Goal: Task Accomplishment & Management: Complete application form

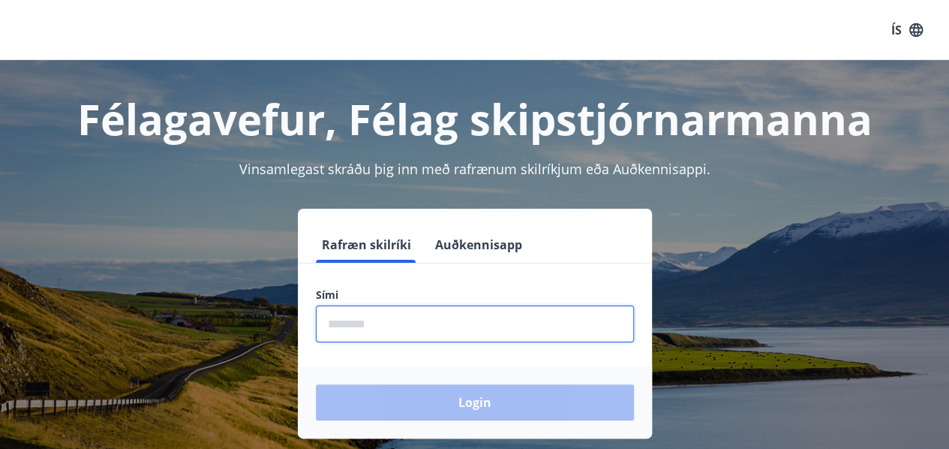
click at [399, 326] on input "phone" at bounding box center [475, 323] width 318 height 37
type input "********"
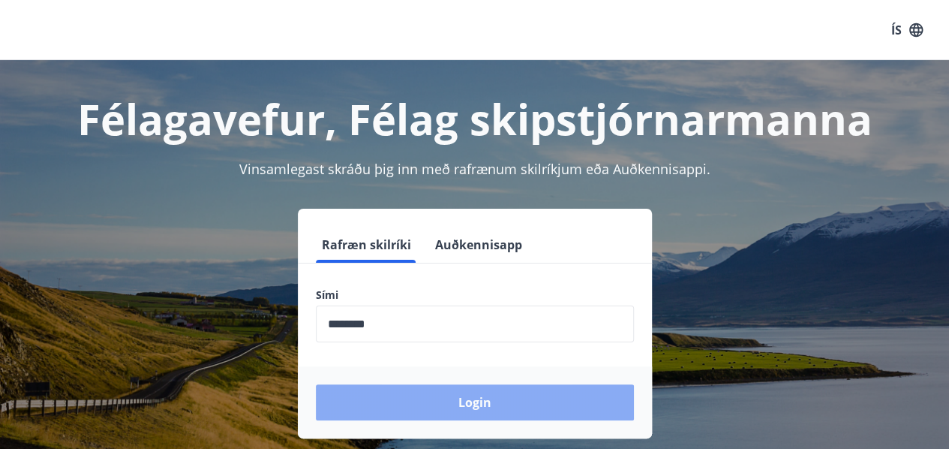
click at [468, 396] on button "Login" at bounding box center [475, 402] width 318 height 36
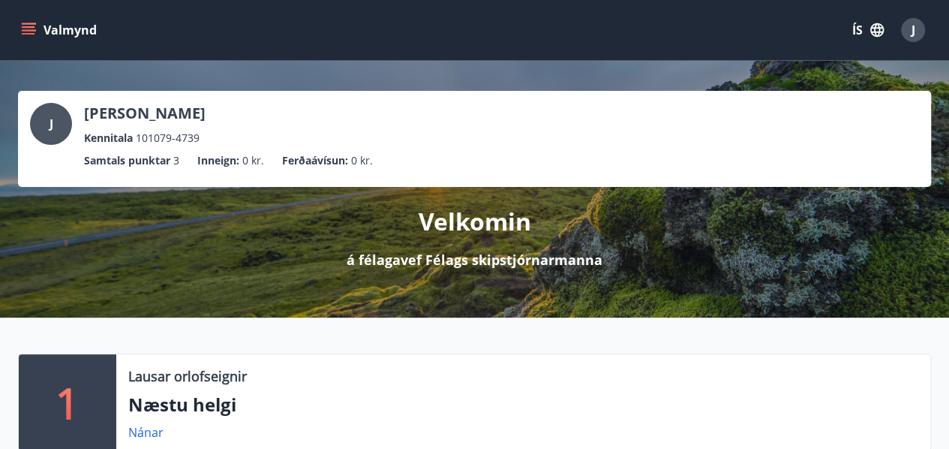
click at [24, 22] on button "Valmynd" at bounding box center [60, 30] width 85 height 27
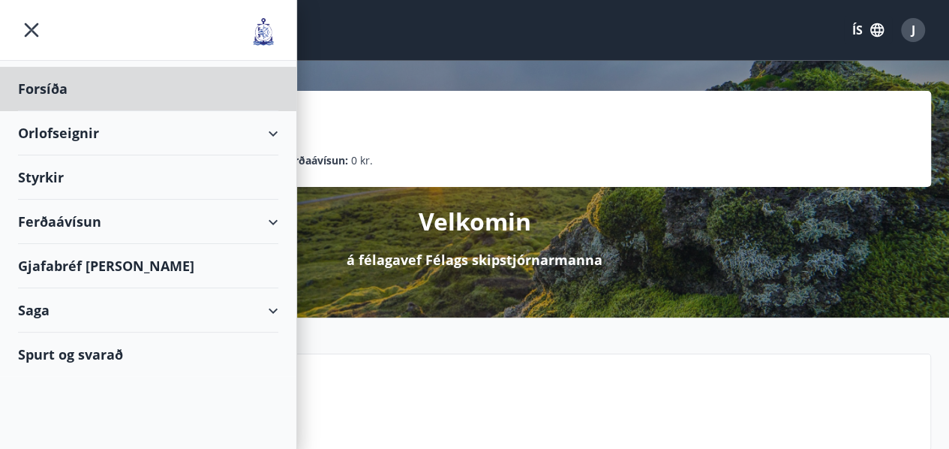
click at [63, 111] on div "Styrkir" at bounding box center [148, 89] width 260 height 44
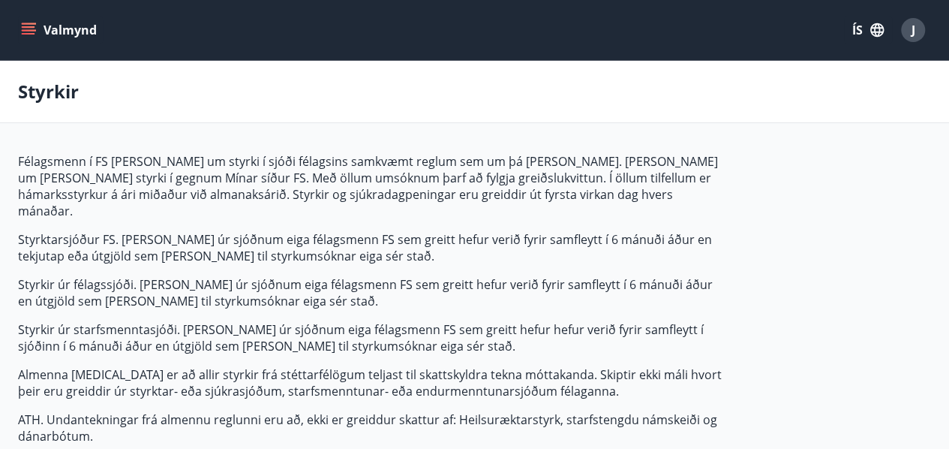
type input "***"
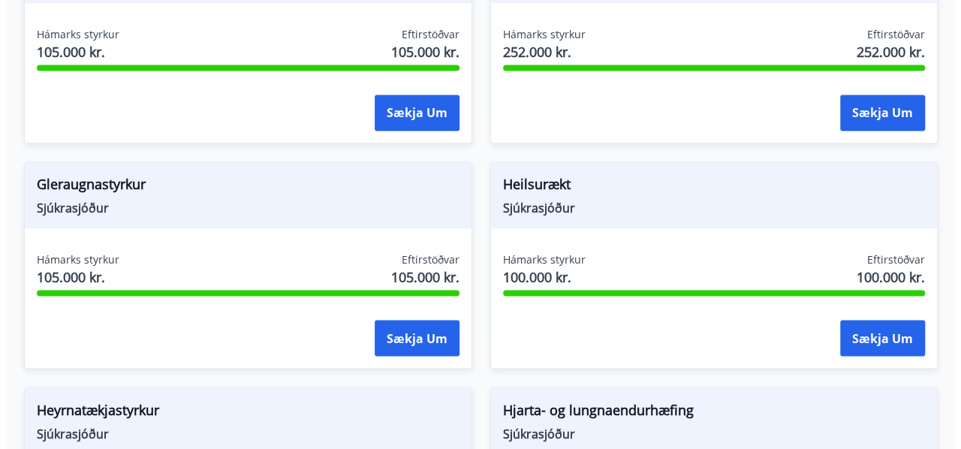
scroll to position [1117, 0]
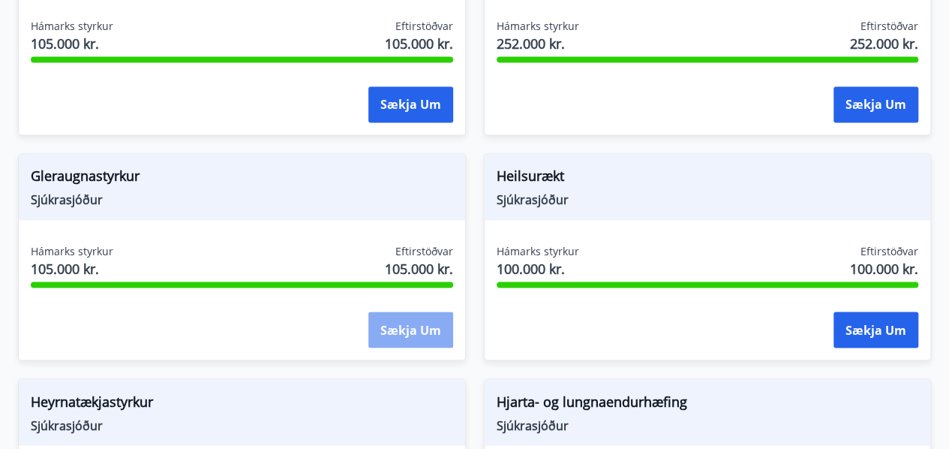
click at [410, 311] on button "Sækja um" at bounding box center [410, 329] width 85 height 36
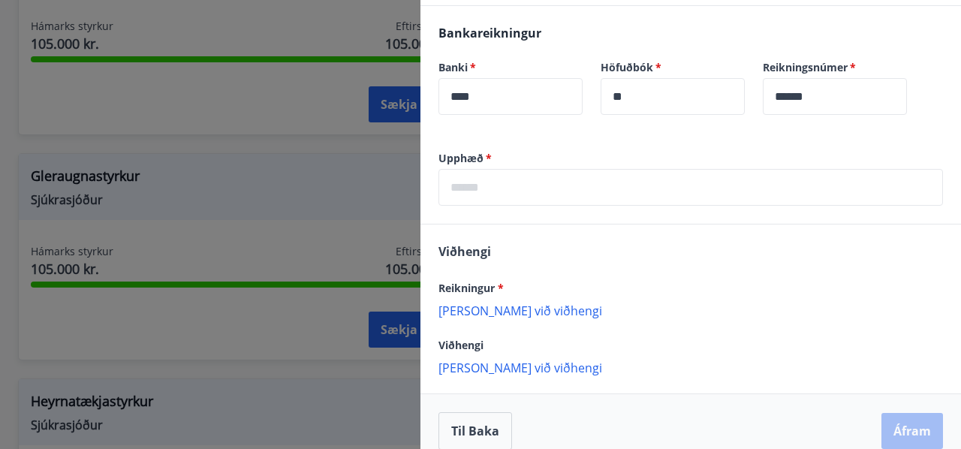
scroll to position [461, 0]
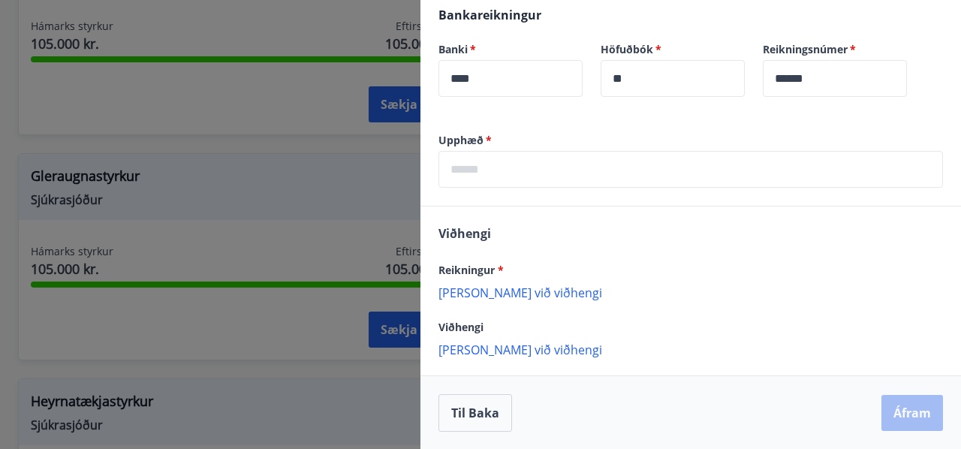
click at [510, 293] on p "[PERSON_NAME] við viðhengi" at bounding box center [690, 291] width 504 height 15
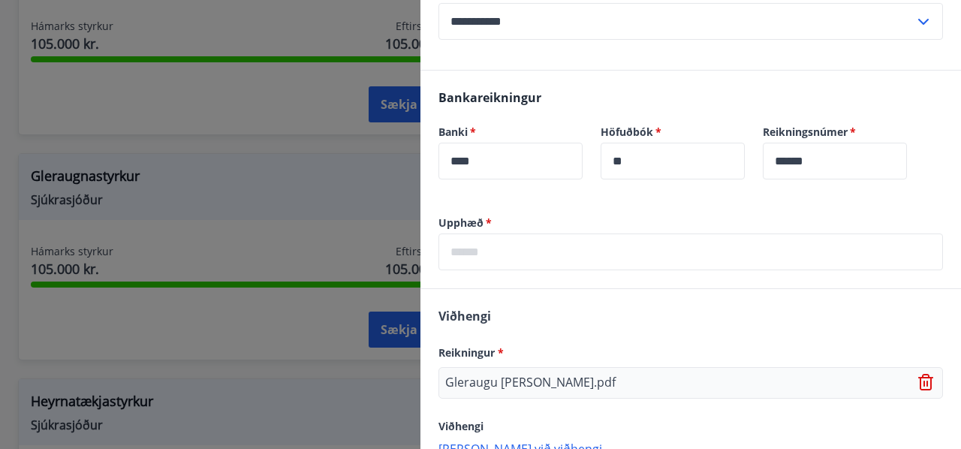
scroll to position [383, 0]
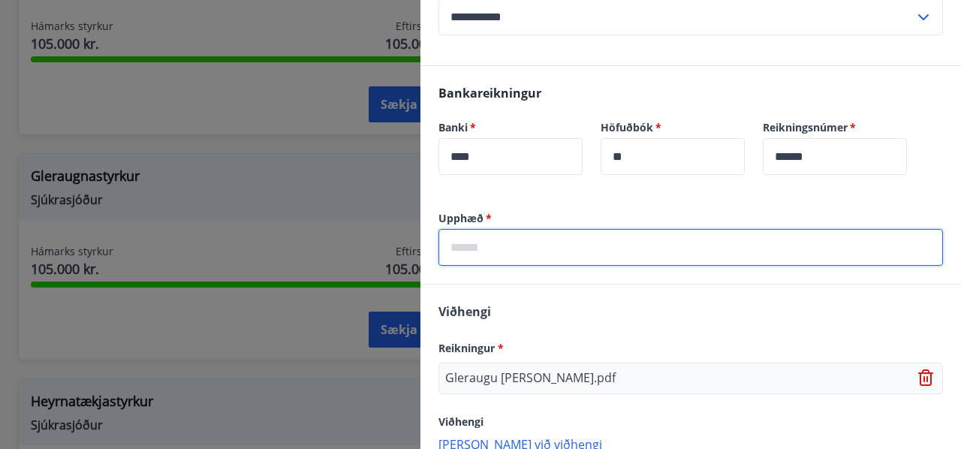
click at [530, 251] on input "text" at bounding box center [690, 247] width 504 height 37
type input "******"
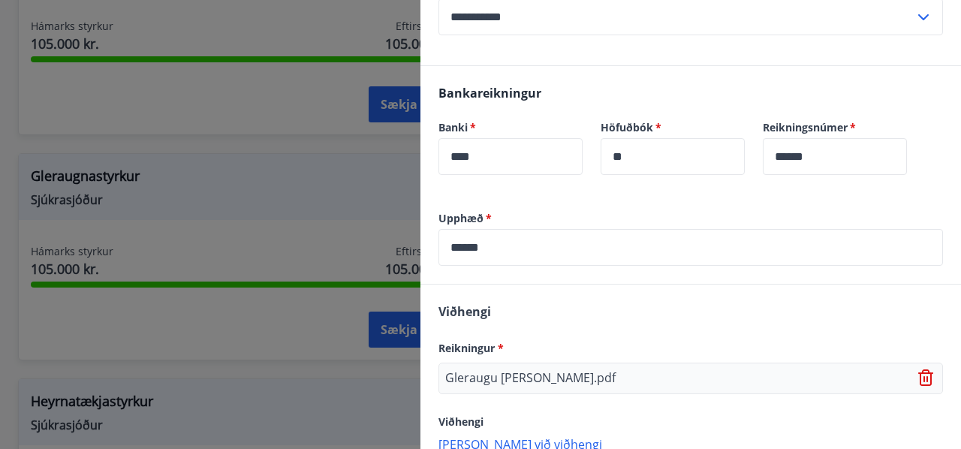
click at [576, 290] on div "Viðhengi Reikningur * Gleraugu [PERSON_NAME].pdf Viðhengi [PERSON_NAME] við við…" at bounding box center [690, 376] width 540 height 185
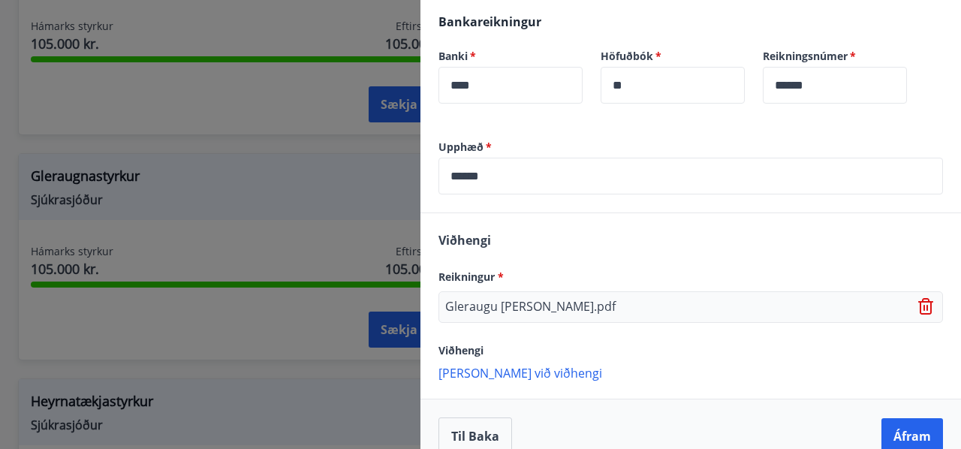
scroll to position [455, 0]
click at [906, 430] on button "Áfram" at bounding box center [912, 435] width 62 height 36
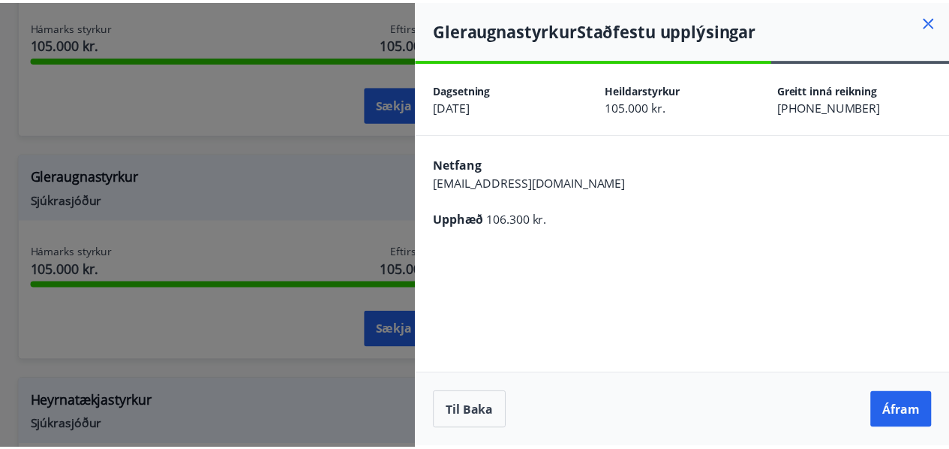
scroll to position [0, 0]
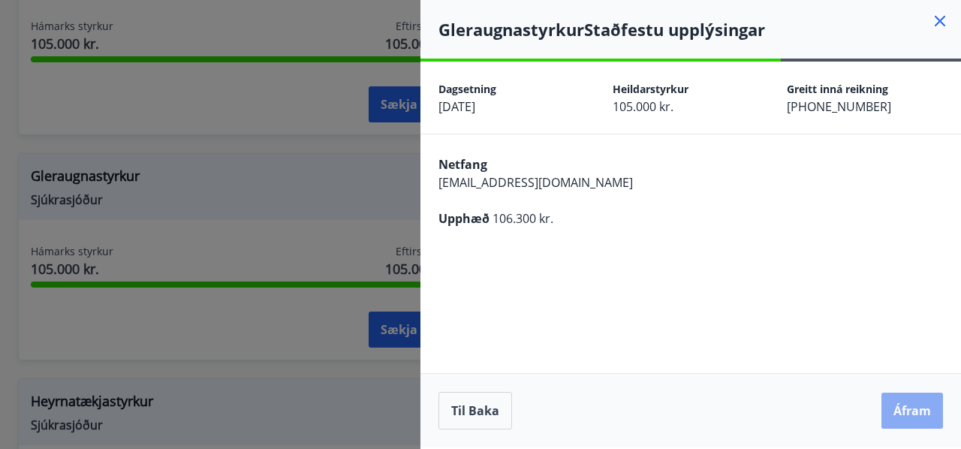
click at [913, 400] on button "Áfram" at bounding box center [912, 410] width 62 height 36
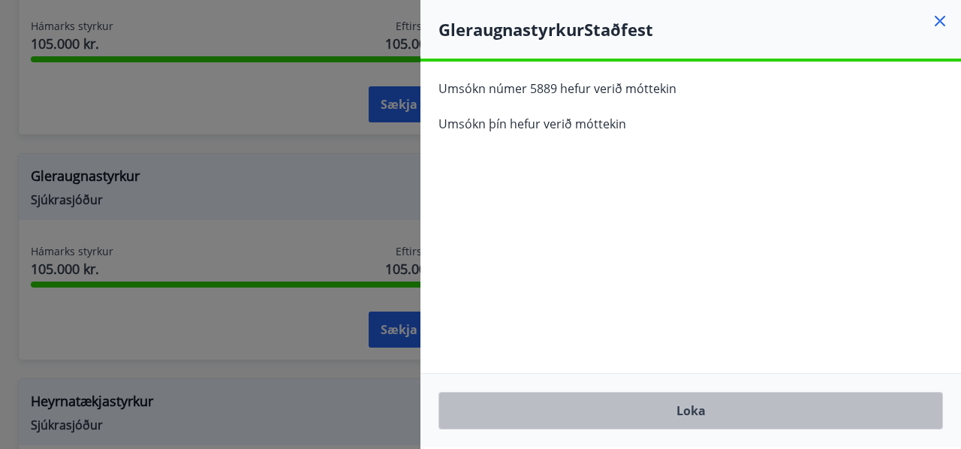
click at [687, 409] on button "Loka" at bounding box center [690, 411] width 504 height 38
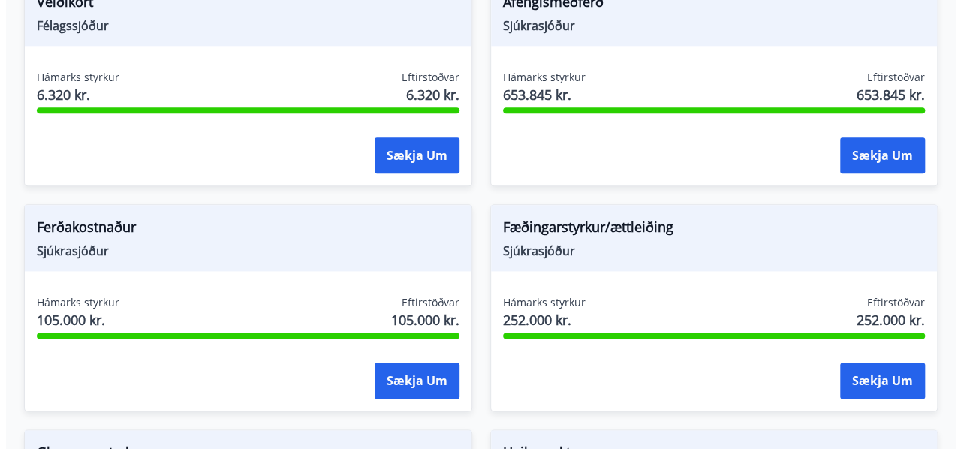
scroll to position [840, 0]
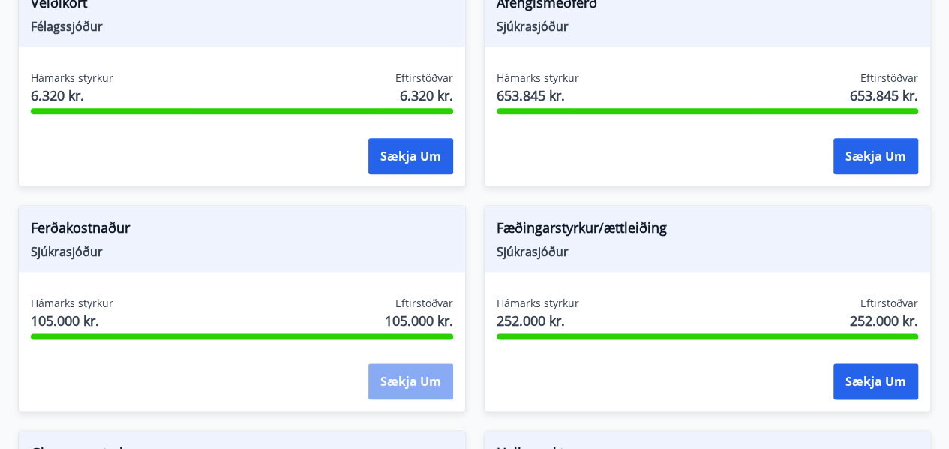
click at [406, 363] on button "Sækja um" at bounding box center [410, 381] width 85 height 36
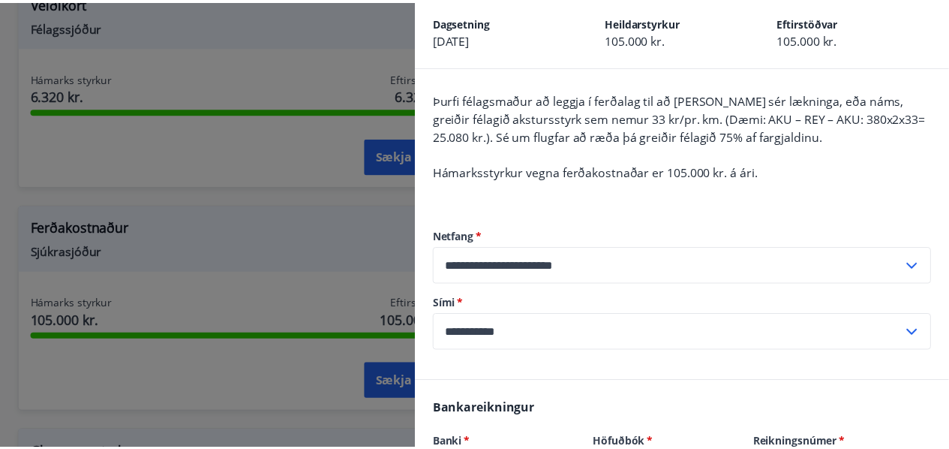
scroll to position [0, 0]
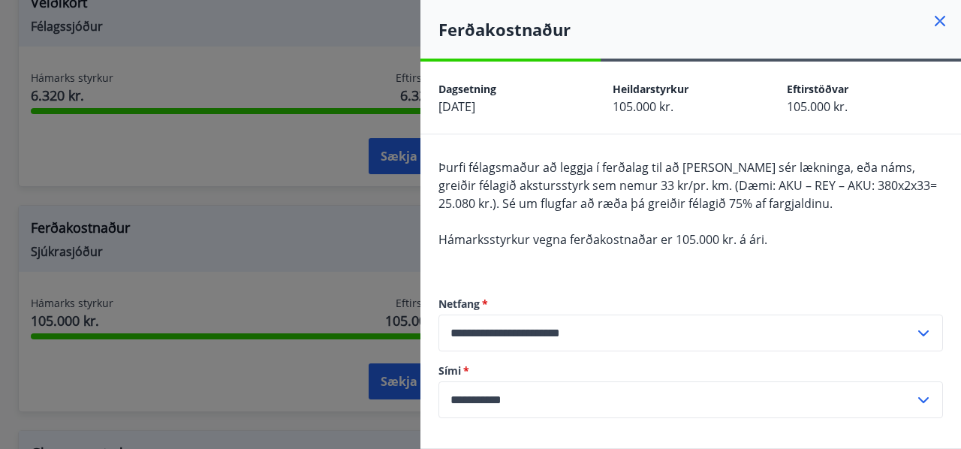
click at [301, 200] on div at bounding box center [480, 224] width 961 height 449
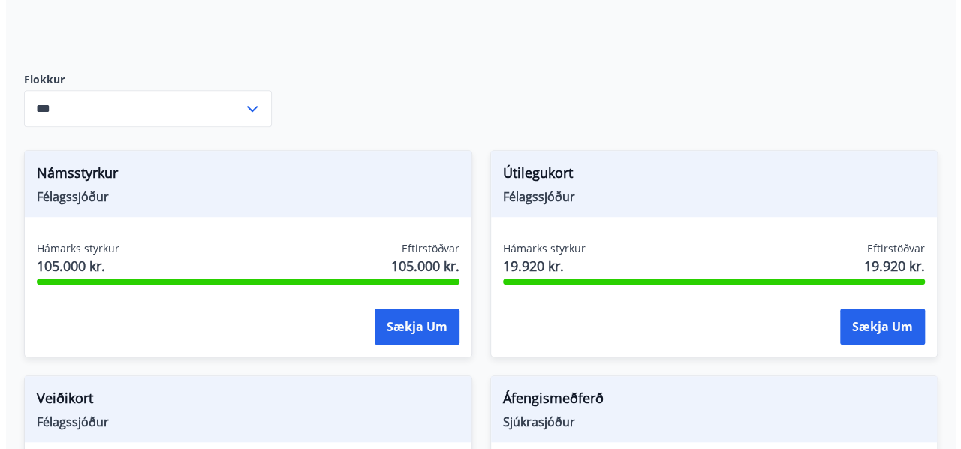
scroll to position [441, 0]
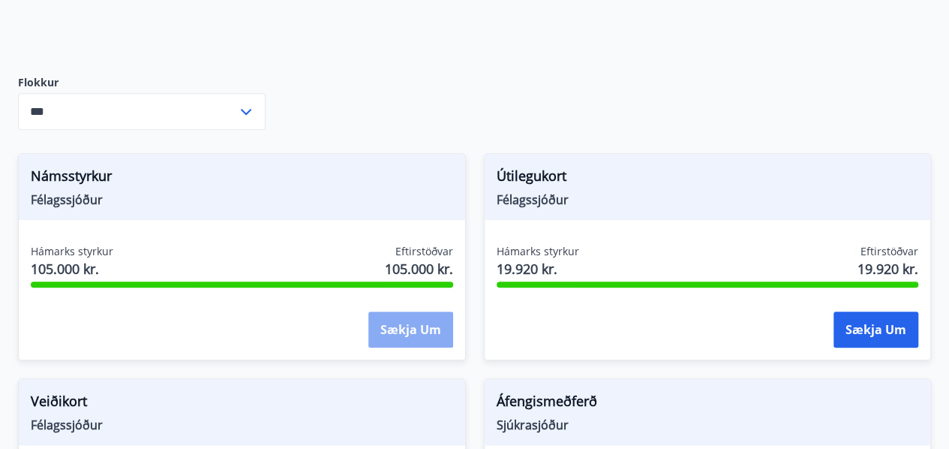
click at [411, 311] on button "Sækja um" at bounding box center [410, 329] width 85 height 36
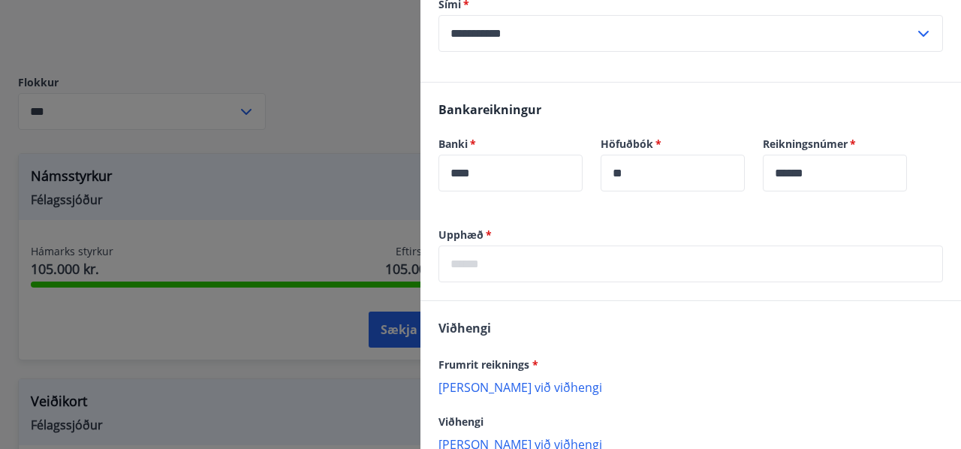
scroll to position [421, 0]
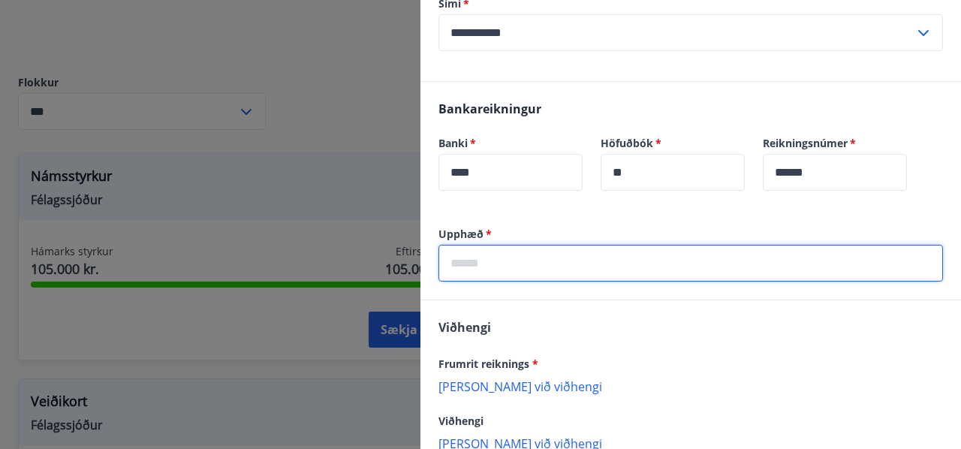
click at [537, 254] on input "text" at bounding box center [690, 263] width 504 height 37
type input "******"
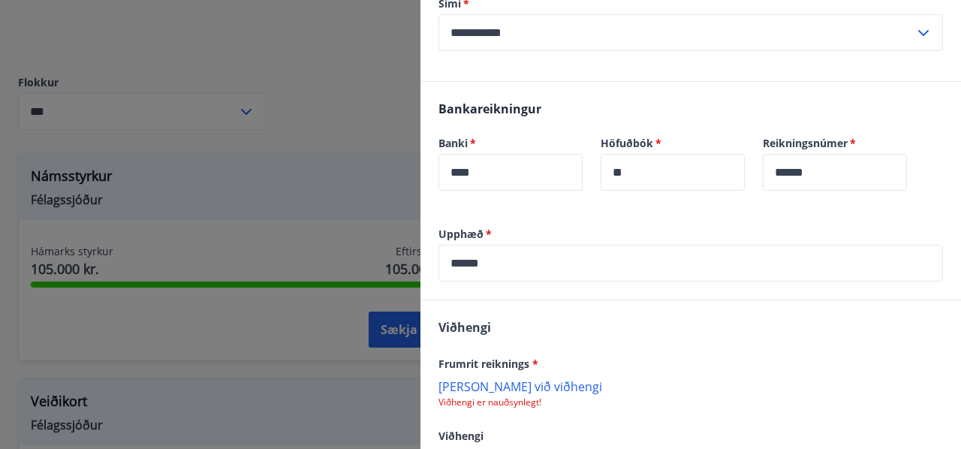
click at [604, 317] on div "[PERSON_NAME] reiknings * [PERSON_NAME] við viðhengi Viðhengi er nauðsynlegt! V…" at bounding box center [690, 391] width 540 height 183
click at [503, 378] on p "[PERSON_NAME] við viðhengi" at bounding box center [690, 385] width 504 height 15
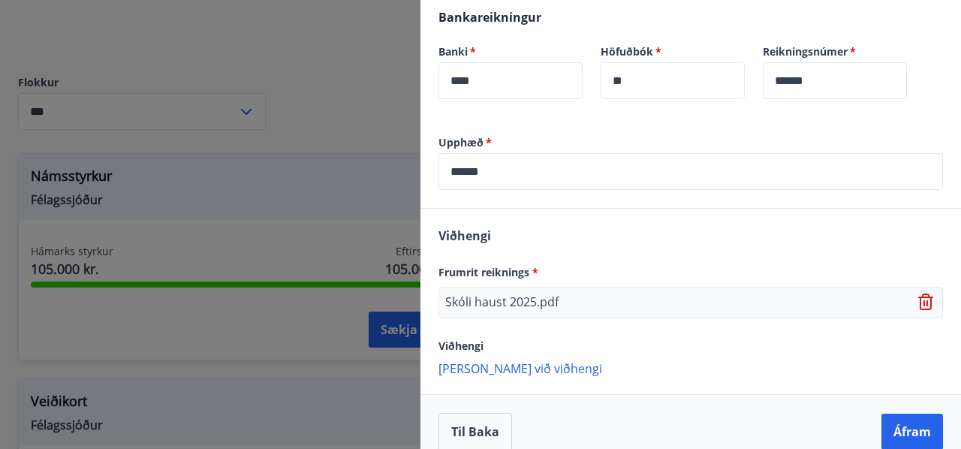
click at [678, 314] on div "[PERSON_NAME] reiknings * Skóli haust 2025.pdf Viðhengi [PERSON_NAME] við viðhe…" at bounding box center [690, 301] width 540 height 185
click at [898, 414] on button "Áfram" at bounding box center [912, 432] width 62 height 36
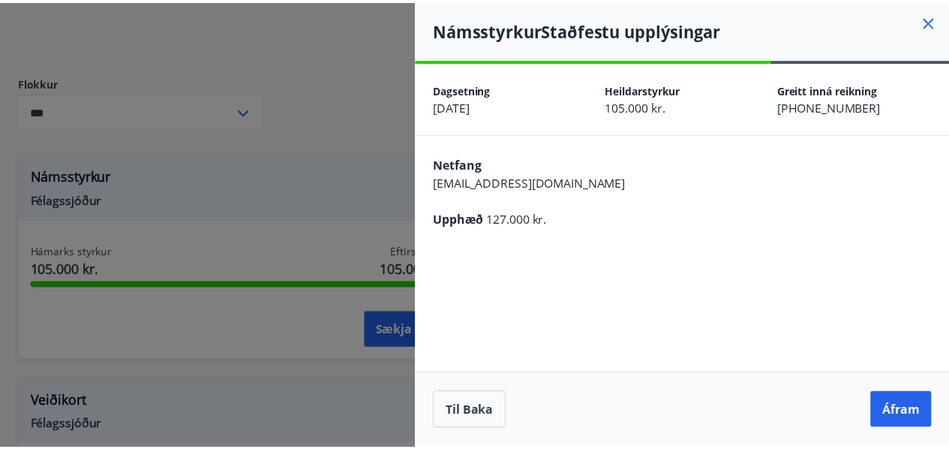
scroll to position [0, 0]
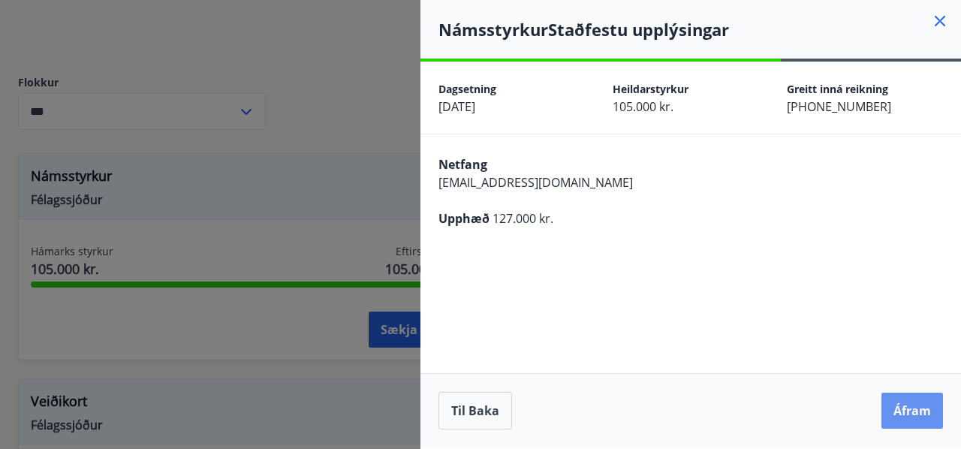
click at [898, 411] on button "Áfram" at bounding box center [912, 410] width 62 height 36
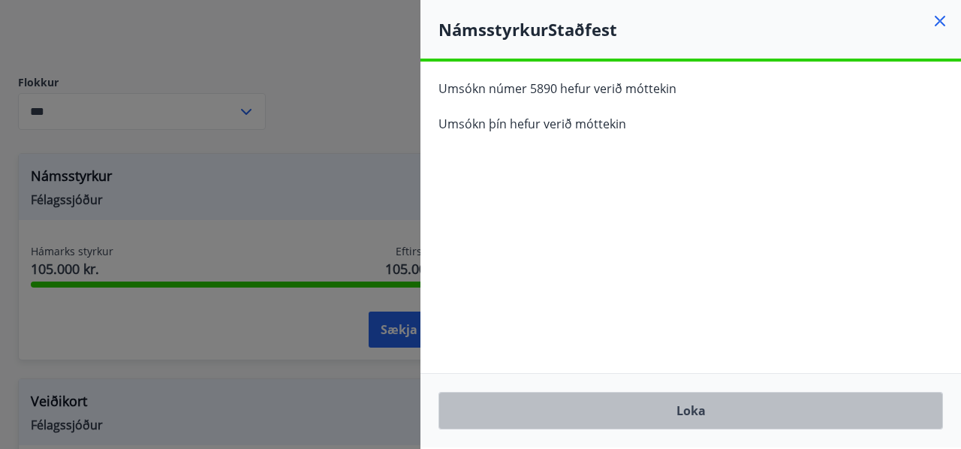
click at [702, 411] on button "Loka" at bounding box center [690, 411] width 504 height 38
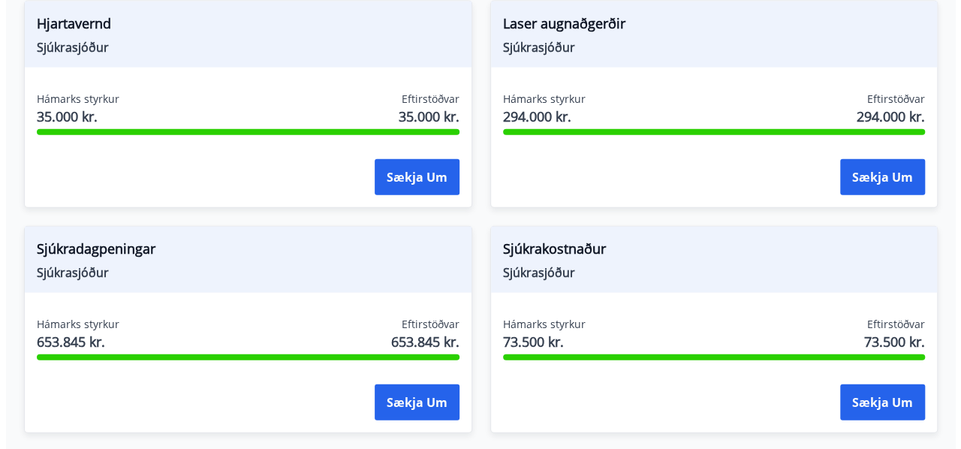
scroll to position [1718, 0]
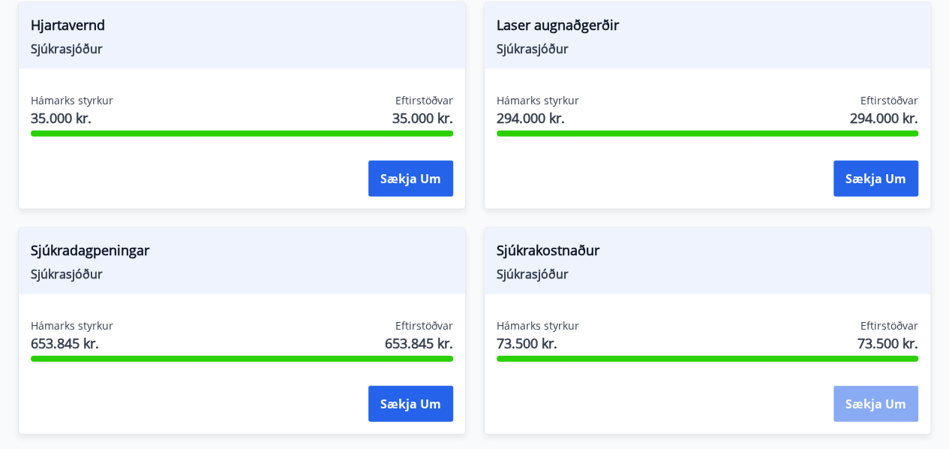
click at [887, 386] on button "Sækja um" at bounding box center [876, 404] width 85 height 36
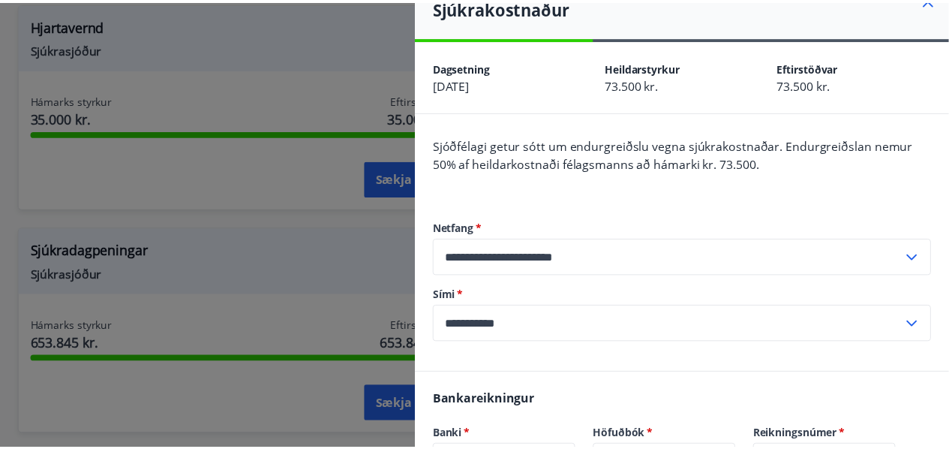
scroll to position [0, 0]
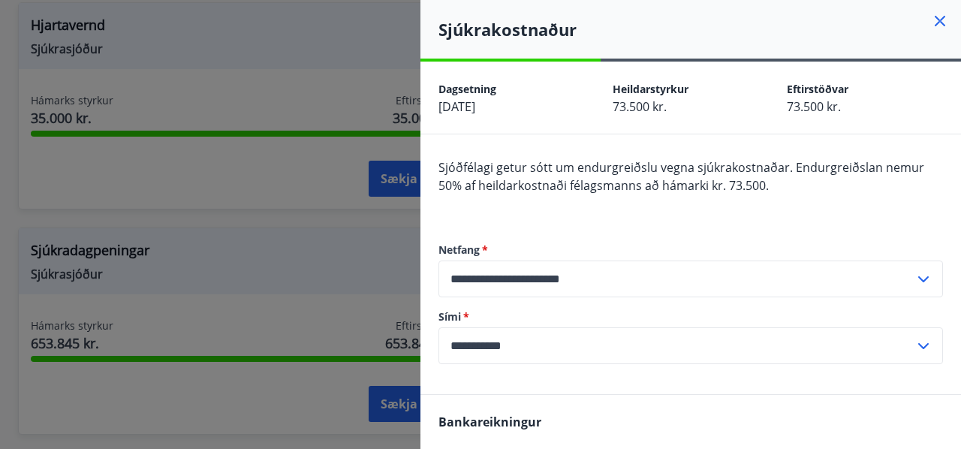
click at [356, 250] on div at bounding box center [480, 224] width 961 height 449
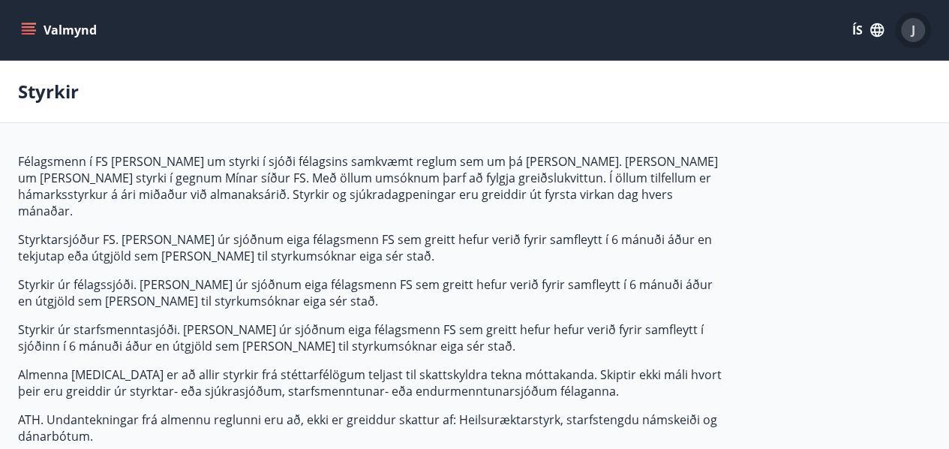
click at [912, 35] on span "J" at bounding box center [914, 30] width 4 height 17
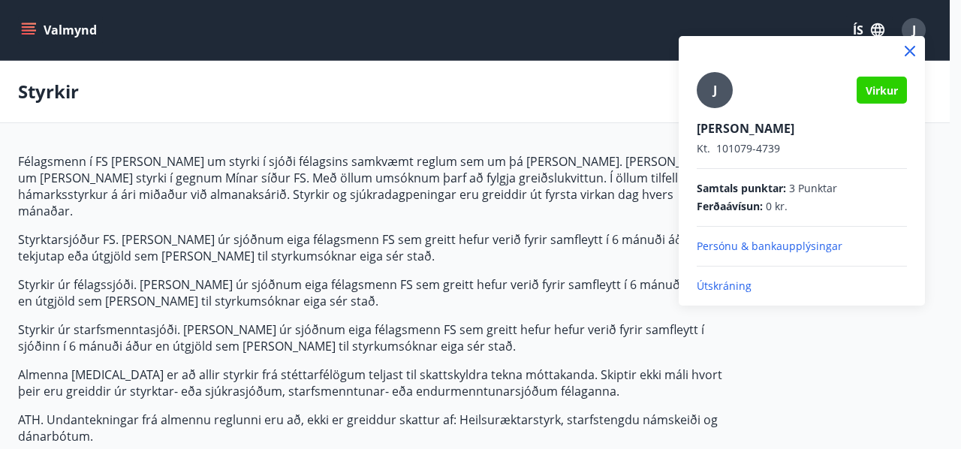
click at [729, 286] on p "Útskráning" at bounding box center [801, 285] width 210 height 15
